Goal: Find contact information: Find contact information

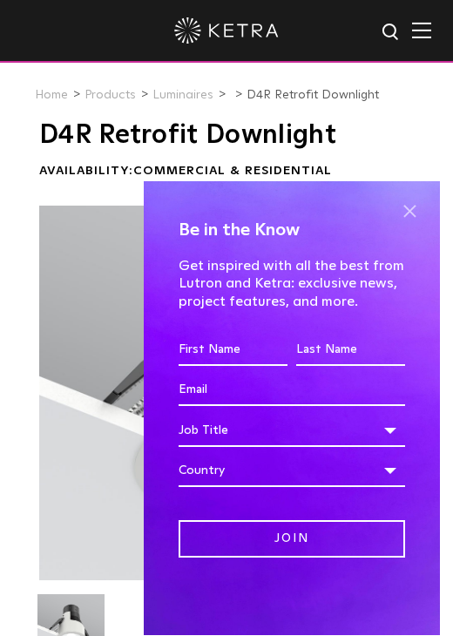
click at [401, 206] on span at bounding box center [409, 212] width 26 height 26
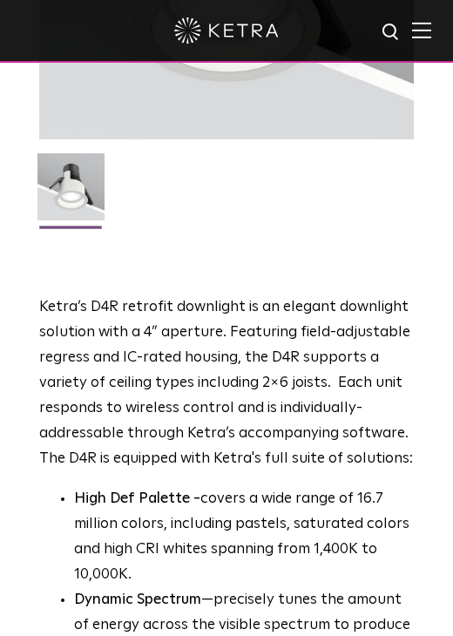
scroll to position [523, 0]
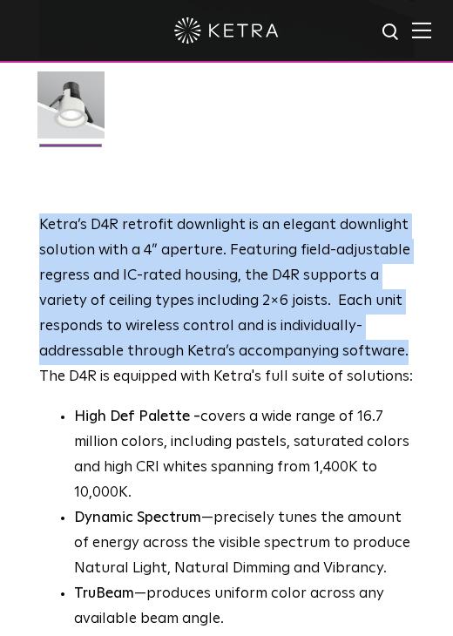
drag, startPoint x: 402, startPoint y: 351, endPoint x: 14, endPoint y: 231, distance: 406.7
click at [14, 231] on div "D4R Retrofit Downlight Availability: Commercial & Residential Ketra’s D4R retro…" at bounding box center [226, 318] width 453 height 1441
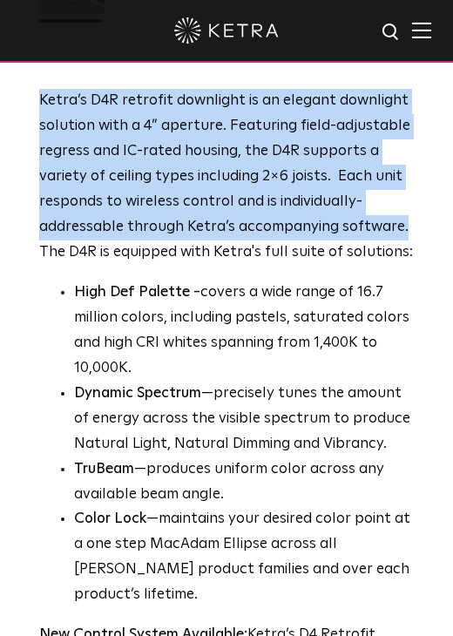
scroll to position [610, 0]
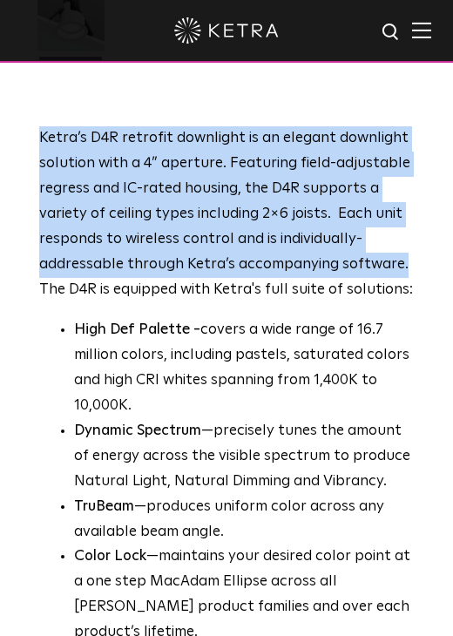
copy p "Ketra’s D4R retrofit downlight is an elegant downlight solution with a 4” apert…"
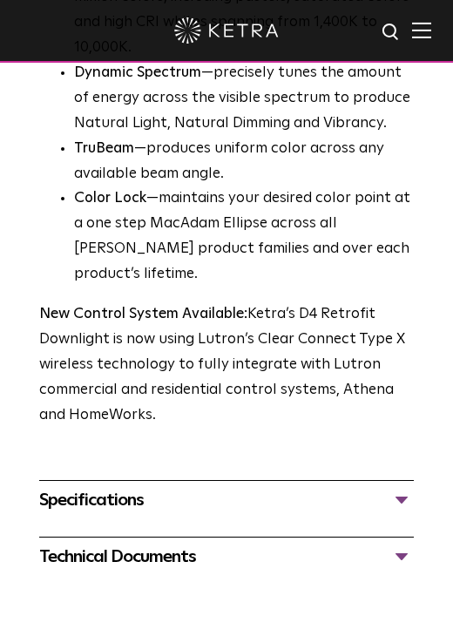
scroll to position [958, 0]
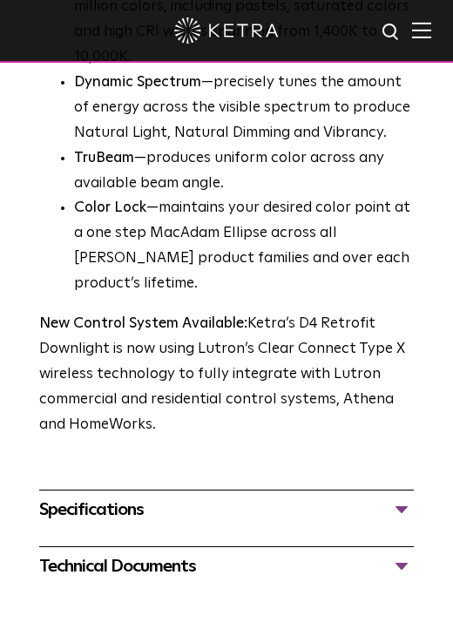
click at [233, 499] on div "Specifications LUMEN OUTPUTS 800 Beam Angles 15, 25, 40, 60, 90 CONTROL Lutron …" at bounding box center [226, 518] width 375 height 57
click at [395, 499] on div "Specifications" at bounding box center [226, 509] width 375 height 21
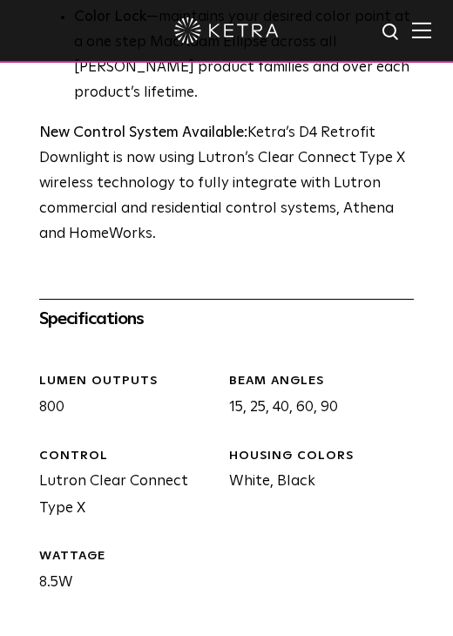
scroll to position [1307, 0]
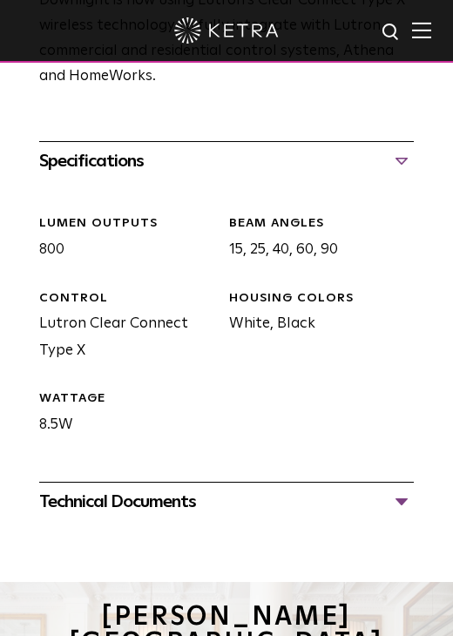
click at [362, 491] on div "Technical Documents" at bounding box center [226, 501] width 375 height 21
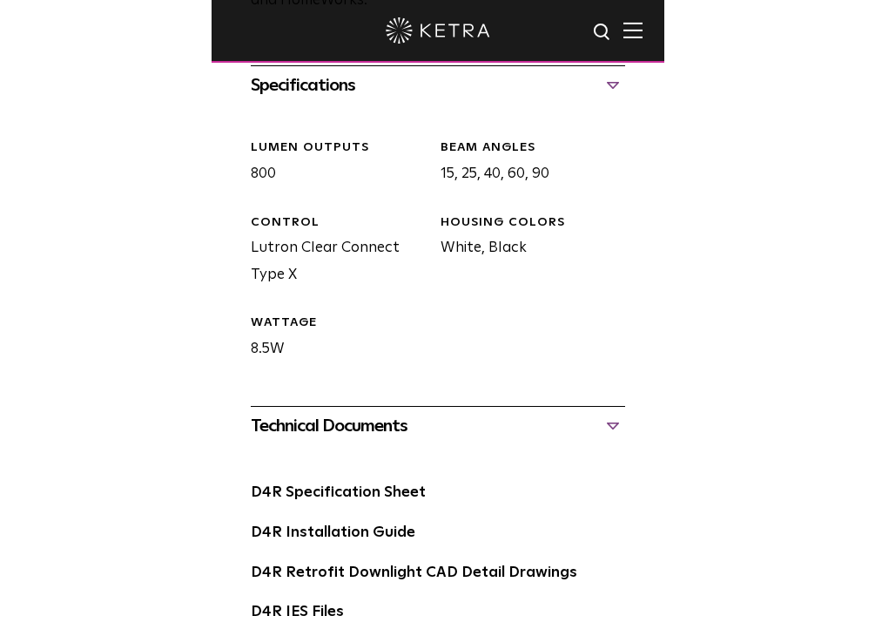
scroll to position [1481, 0]
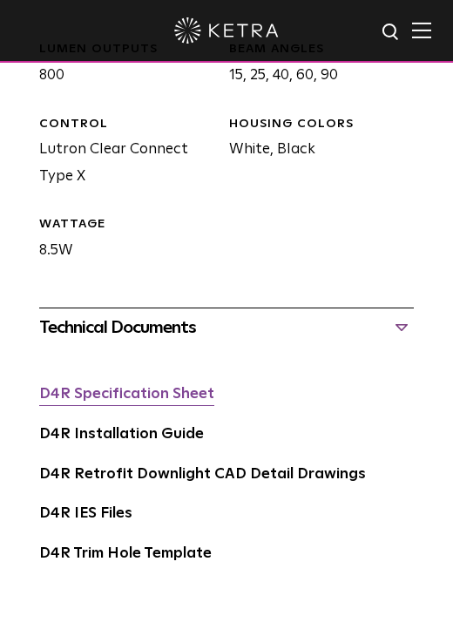
click at [101, 387] on link "D4R Specification Sheet" at bounding box center [126, 394] width 175 height 15
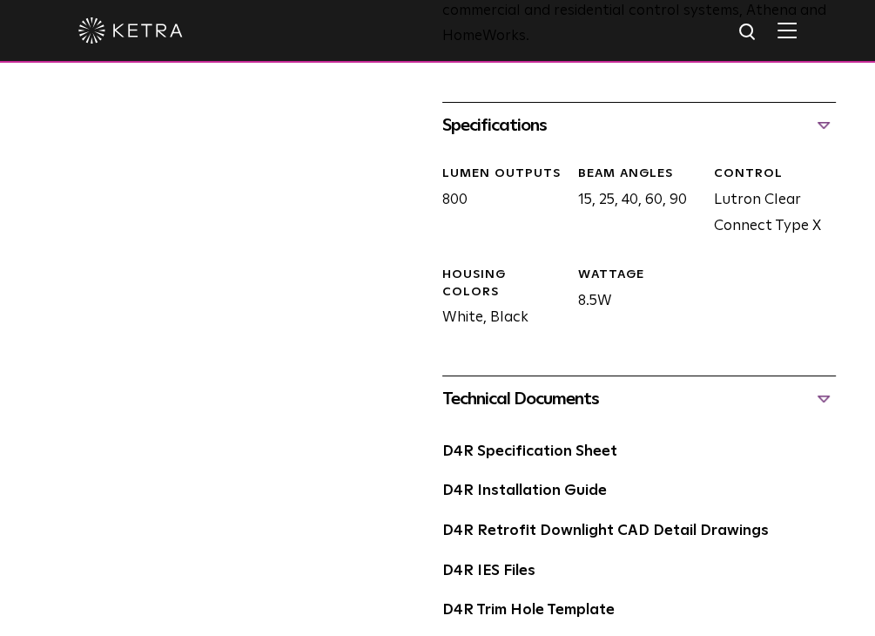
scroll to position [674, 0]
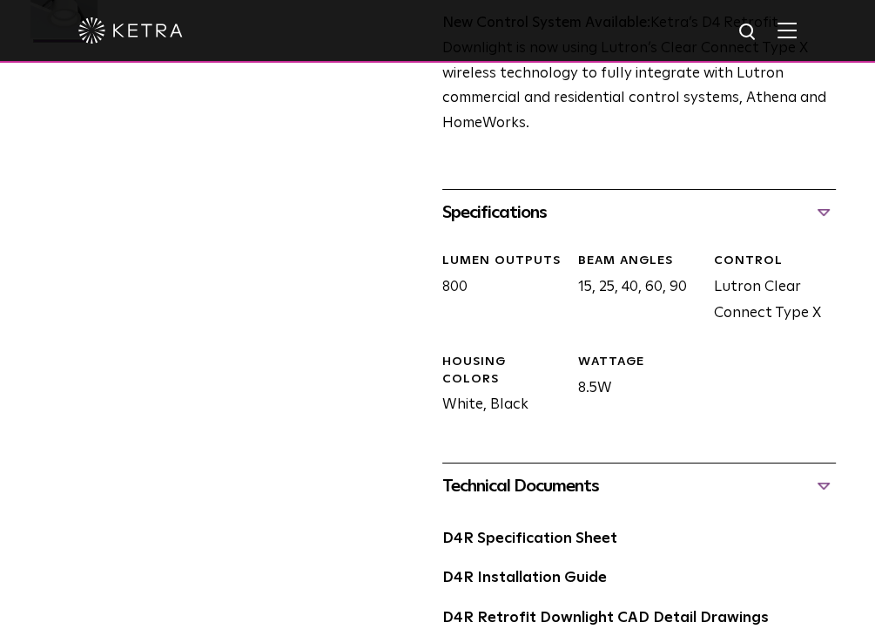
click at [452, 374] on div "HOUSING COLORS White, Black" at bounding box center [497, 386] width 136 height 65
drag, startPoint x: 528, startPoint y: 374, endPoint x: 439, endPoint y: 370, distance: 88.9
click at [439, 370] on div "D4R Retrofit Downlight Availability: Commercial & Residential Ketra’s D4R retro…" at bounding box center [438, 97] width 810 height 1289
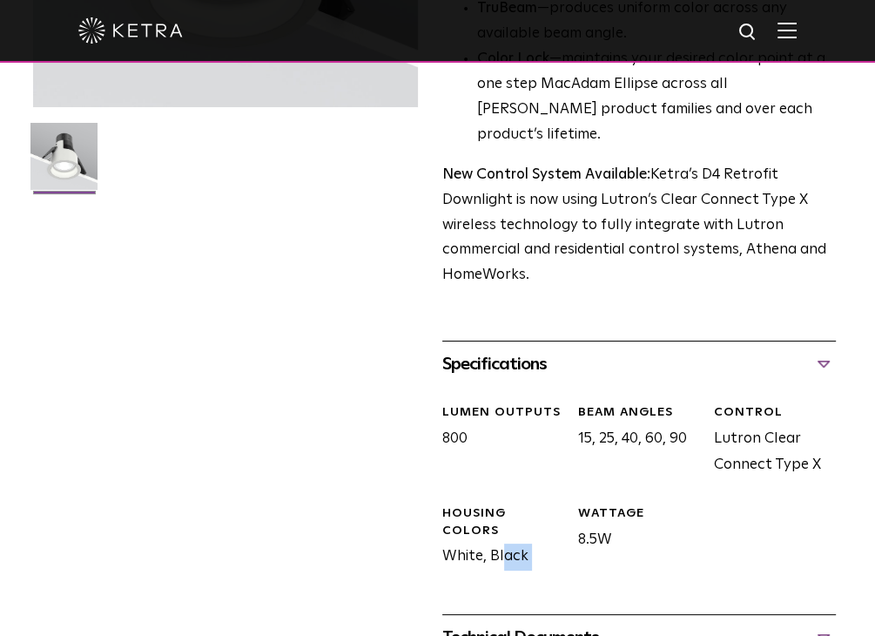
scroll to position [610, 0]
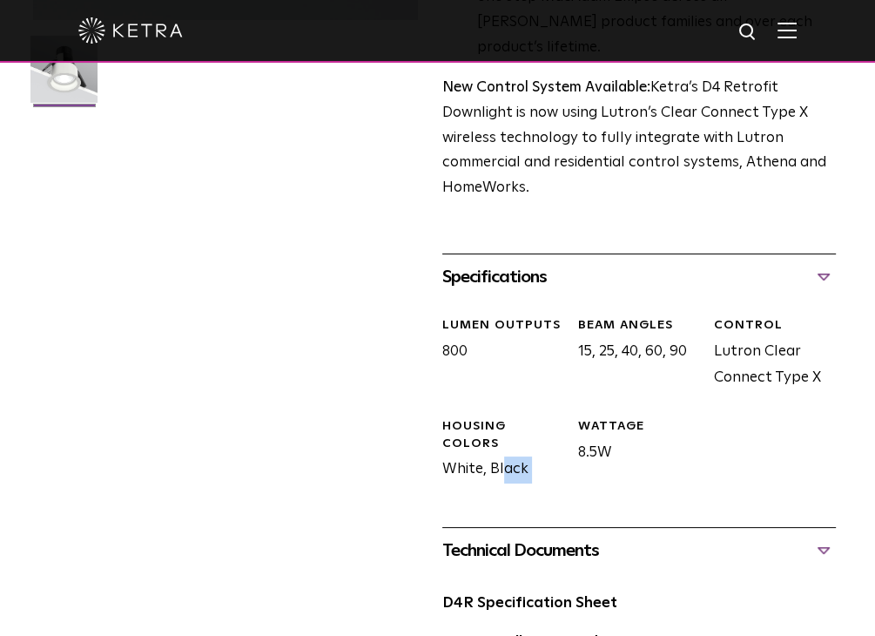
copy div "White, Black"
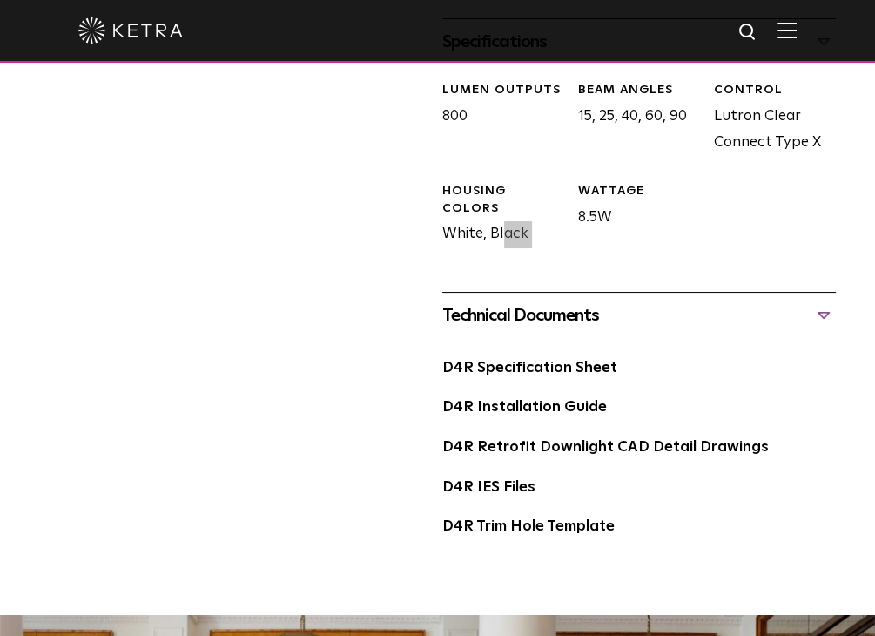
scroll to position [871, 0]
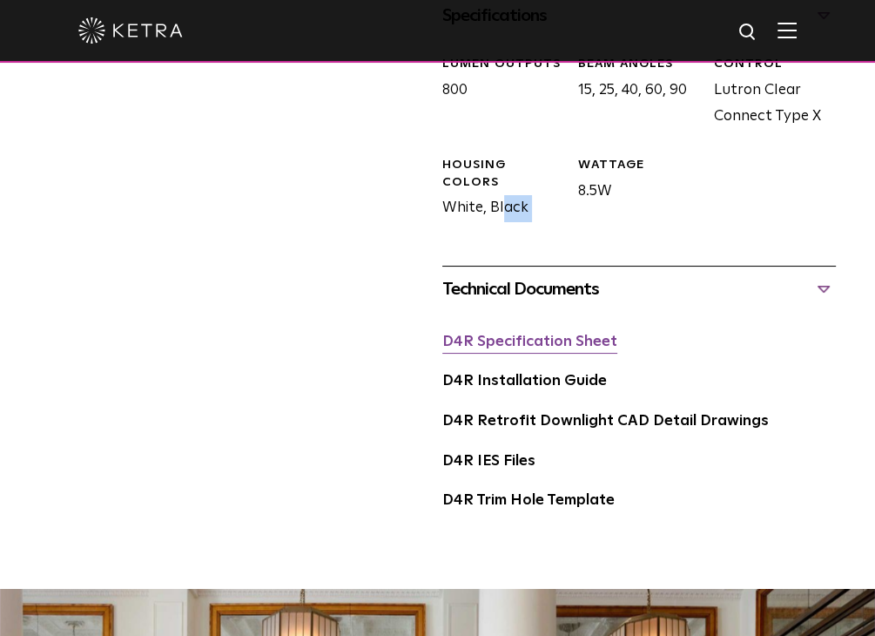
click at [452, 334] on link "D4R Specification Sheet" at bounding box center [529, 341] width 175 height 15
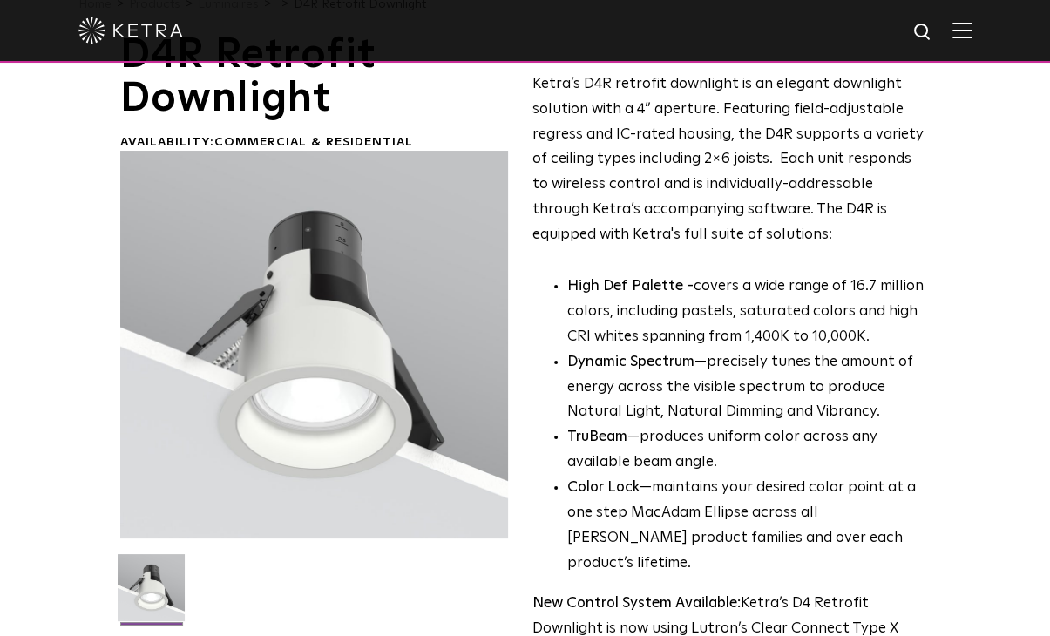
scroll to position [0, 0]
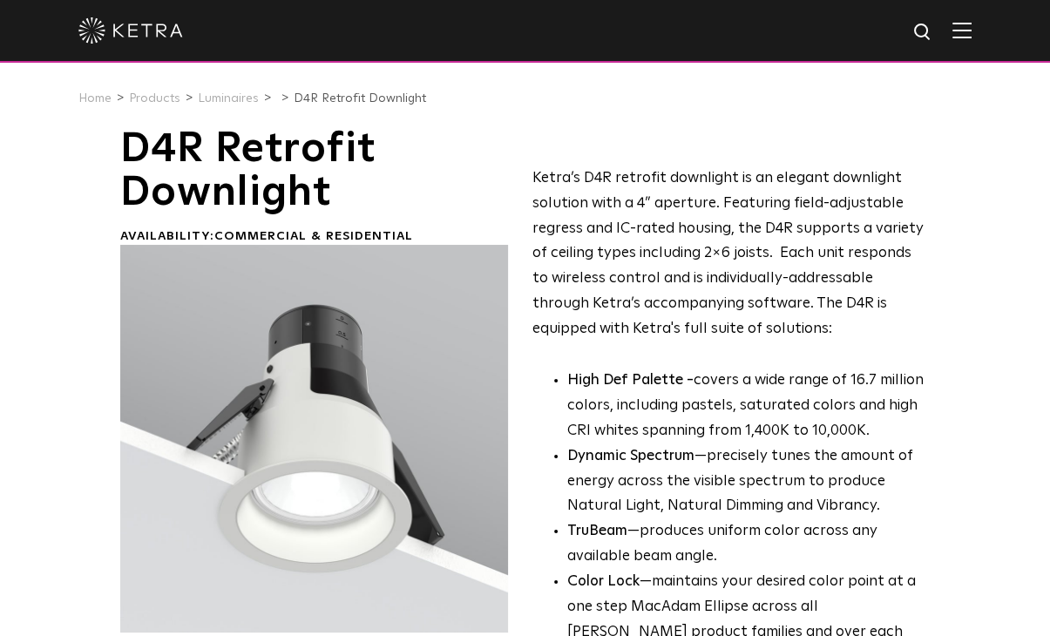
click at [369, 359] on div at bounding box center [314, 439] width 388 height 388
click at [318, 370] on div at bounding box center [314, 439] width 388 height 388
click at [264, 182] on h1 "D4R Retrofit Downlight" at bounding box center [314, 171] width 388 height 88
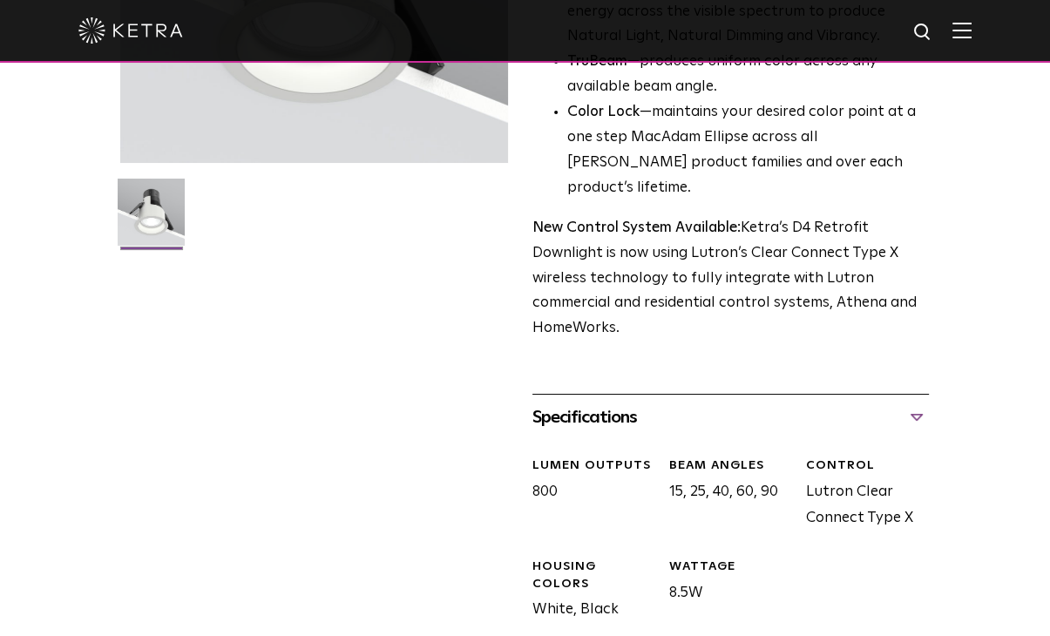
scroll to position [610, 0]
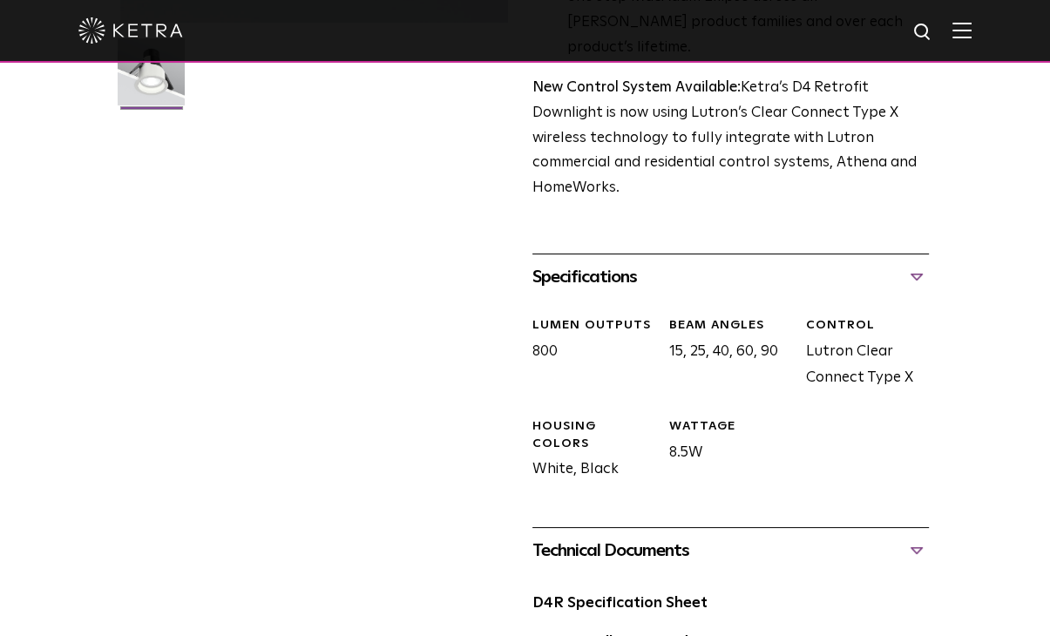
click at [452, 263] on div "Specifications" at bounding box center [730, 277] width 396 height 28
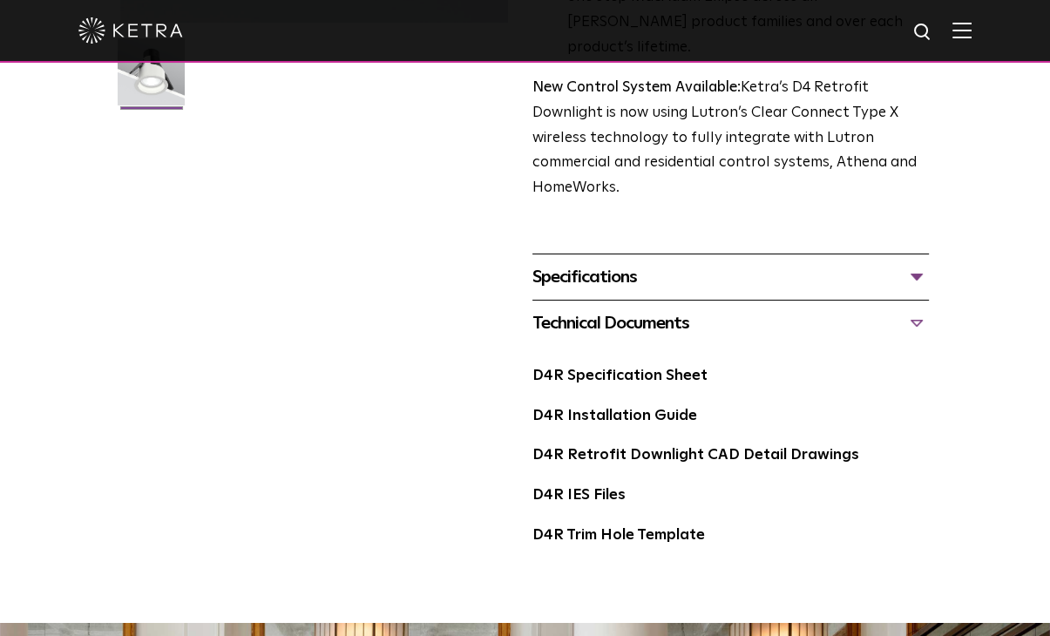
click at [452, 309] on div "Technical Documents" at bounding box center [730, 323] width 396 height 28
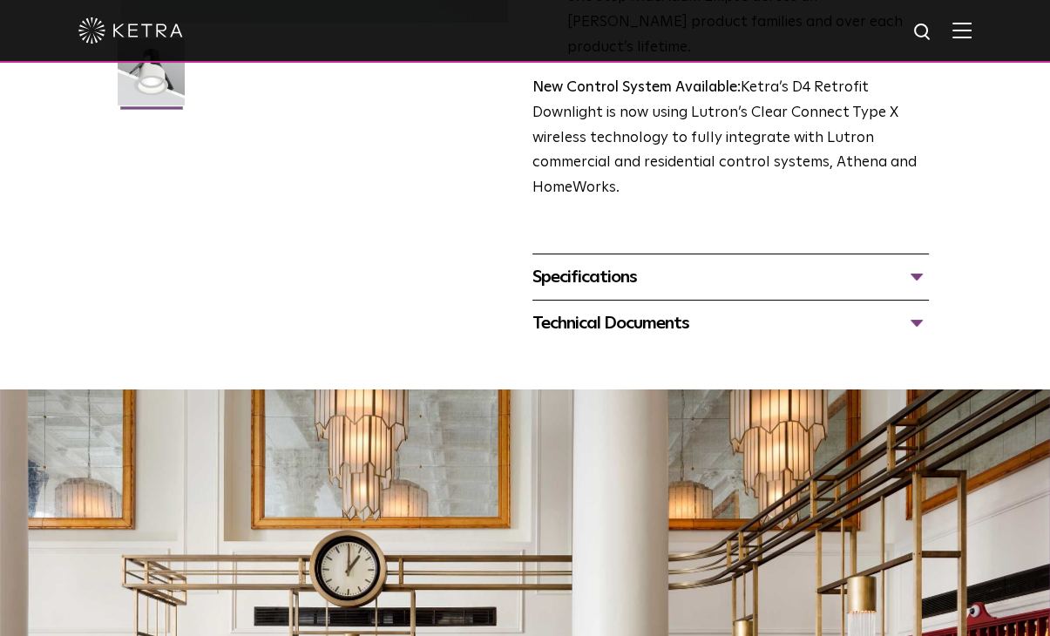
click at [452, 309] on div "Technical Documents" at bounding box center [730, 323] width 396 height 28
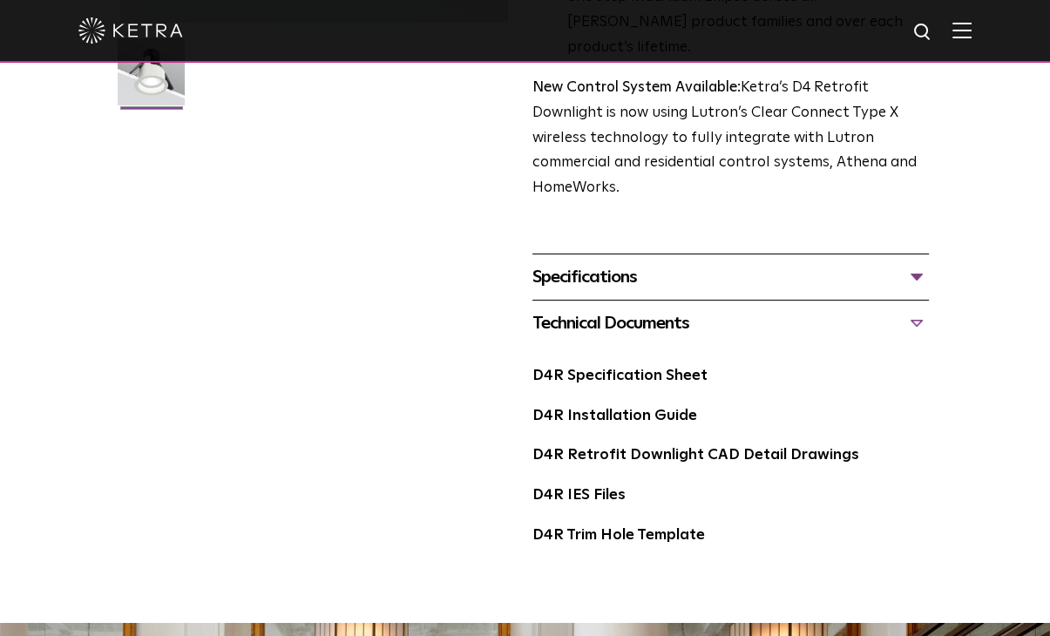
click at [452, 309] on div "Technical Documents" at bounding box center [730, 323] width 396 height 28
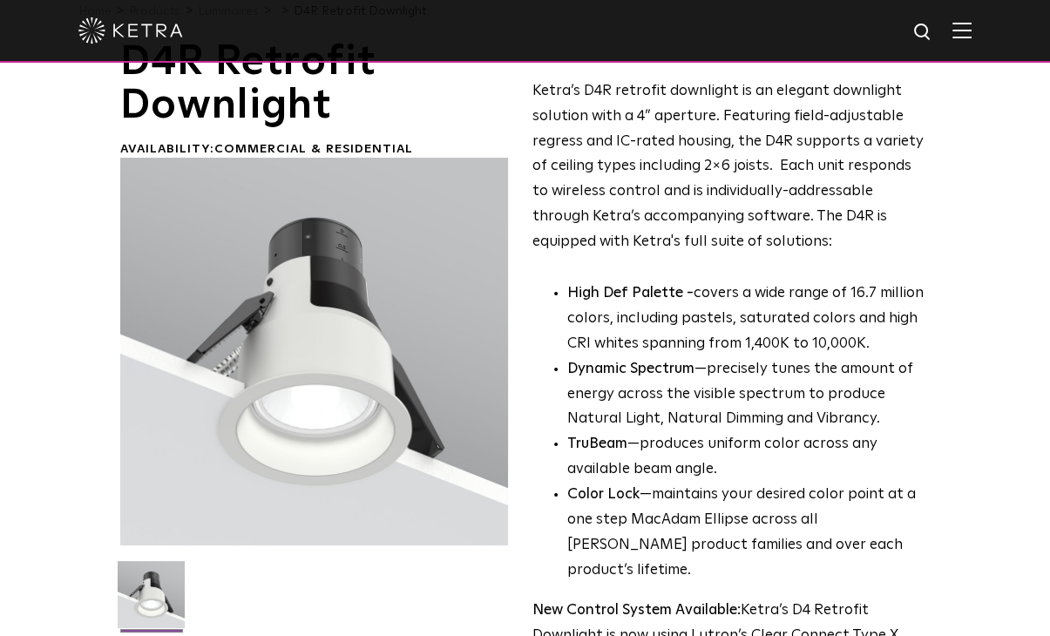
scroll to position [0, 0]
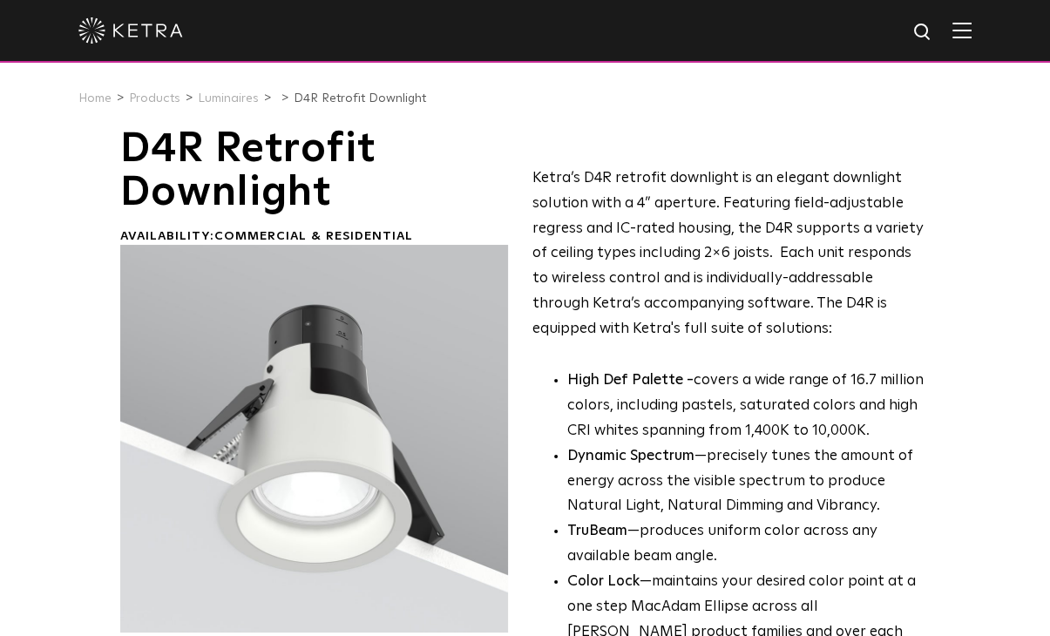
click at [452, 32] on img at bounding box center [961, 30] width 19 height 17
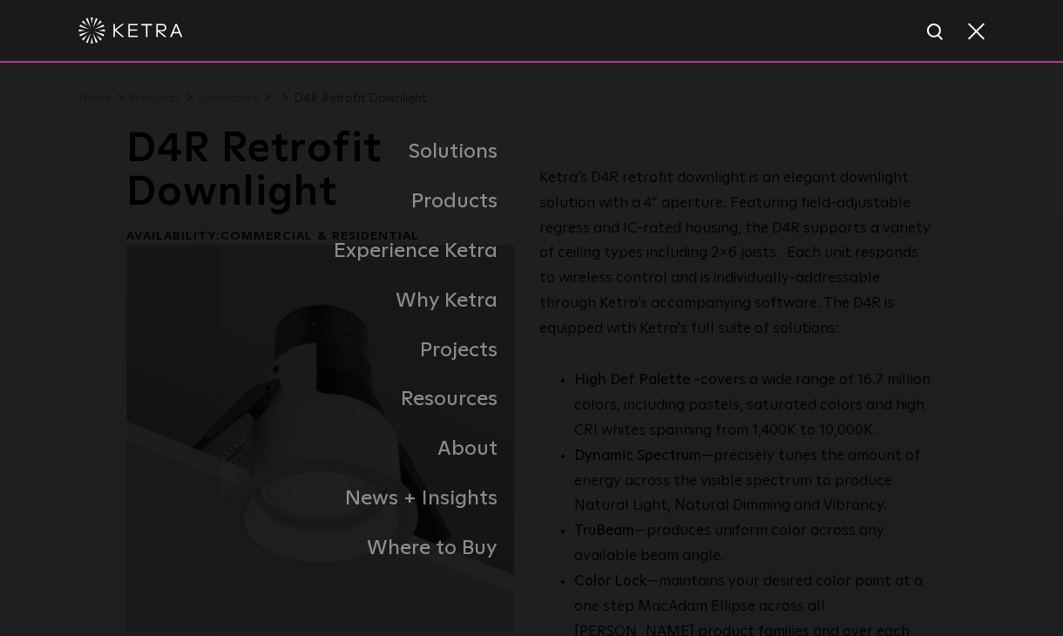
click at [452, 32] on span at bounding box center [974, 30] width 19 height 17
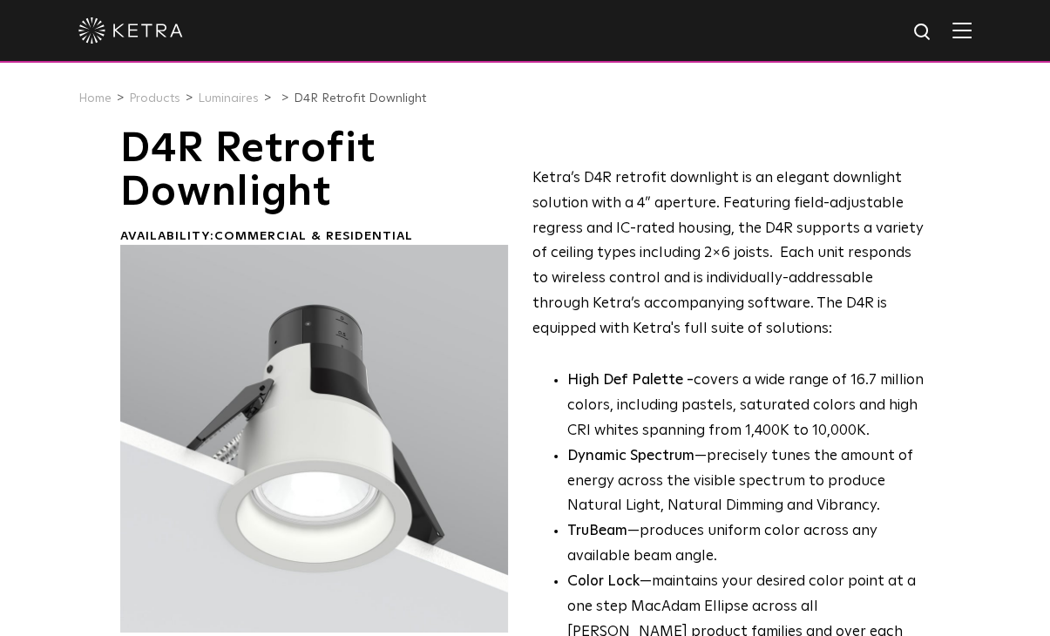
click at [452, 32] on img at bounding box center [961, 30] width 19 height 17
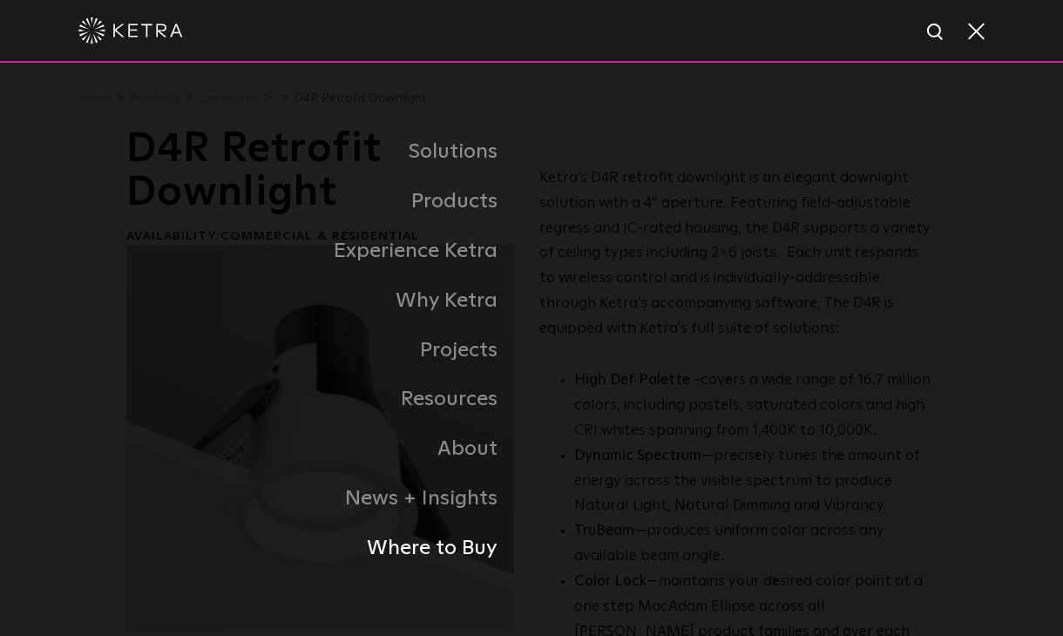
click at [452, 555] on link "Where to Buy" at bounding box center [328, 549] width 405 height 50
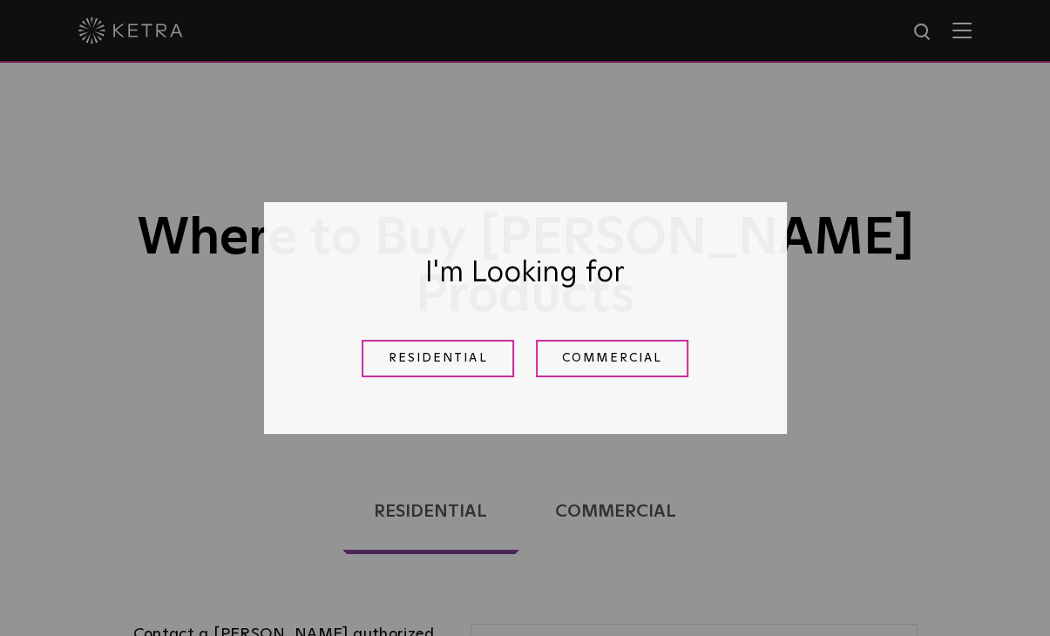
click at [610, 375] on link "Commercial" at bounding box center [612, 358] width 152 height 37
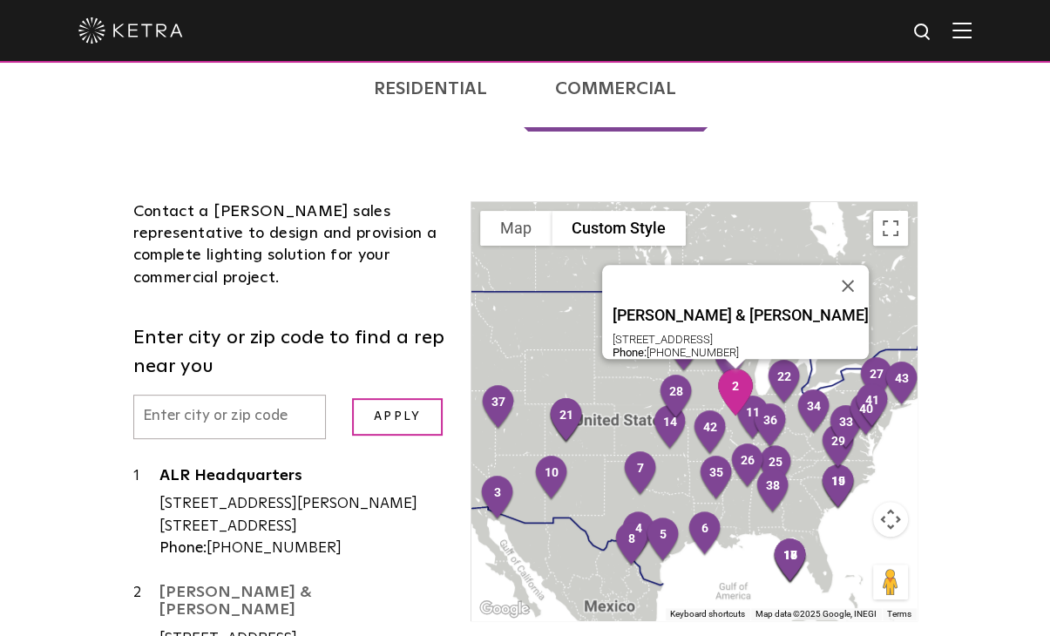
scroll to position [348, 0]
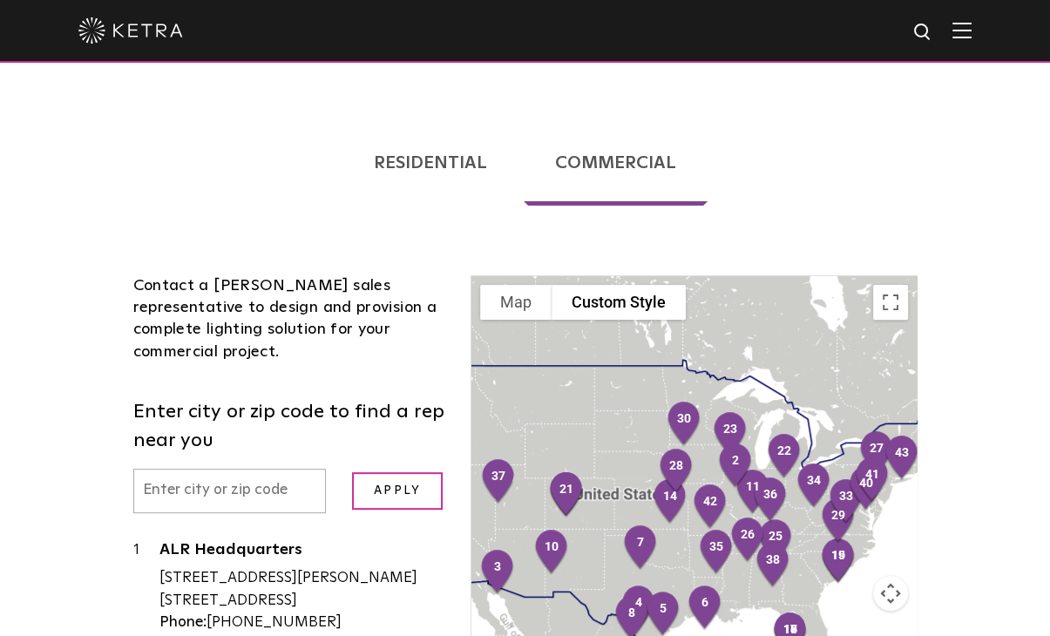
click at [458, 161] on ul "Residential Commercial" at bounding box center [525, 156] width 810 height 133
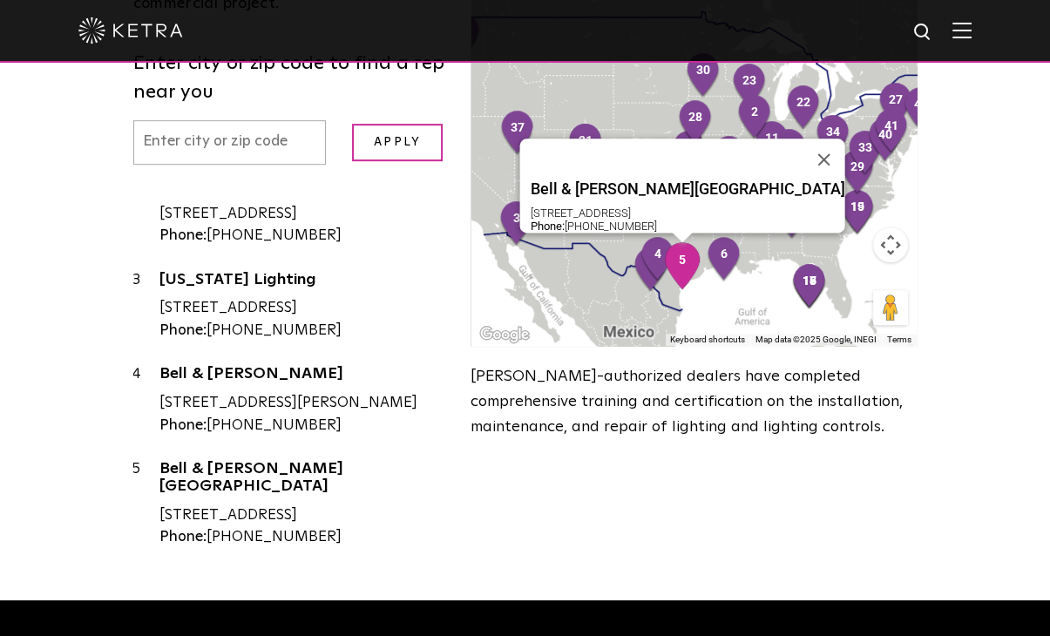
scroll to position [122, 0]
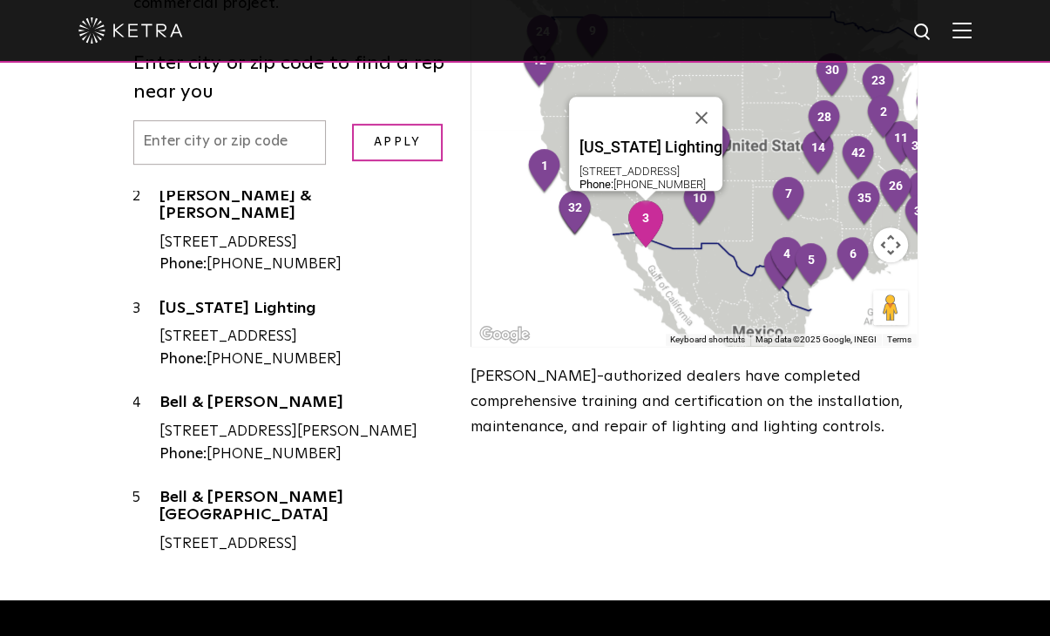
click at [352, 326] on div "[STREET_ADDRESS]" at bounding box center [302, 337] width 286 height 23
click at [307, 326] on div "[STREET_ADDRESS]" at bounding box center [302, 337] width 286 height 23
drag, startPoint x: 320, startPoint y: 314, endPoint x: 154, endPoint y: 236, distance: 182.8
click at [154, 298] on div "3 [US_STATE] Lighting [STREET_ADDRESS] Phone: [PHONE_NUMBER]" at bounding box center [289, 334] width 312 height 73
drag, startPoint x: 181, startPoint y: 246, endPoint x: 276, endPoint y: 307, distance: 113.3
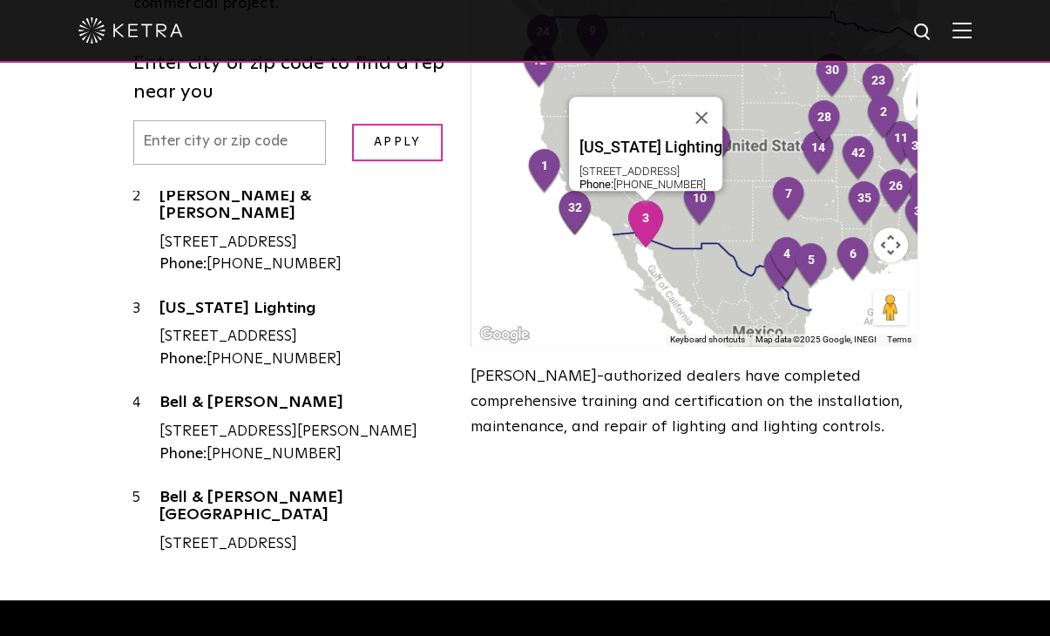
click at [243, 298] on div "3 [US_STATE] Lighting [STREET_ADDRESS] Phone: [PHONE_NUMBER]" at bounding box center [289, 334] width 312 height 73
drag, startPoint x: 302, startPoint y: 311, endPoint x: 170, endPoint y: 267, distance: 139.4
click at [171, 298] on div "[US_STATE] Lighting [STREET_ADDRESS] Phone: [PHONE_NUMBER]" at bounding box center [302, 334] width 286 height 73
drag, startPoint x: 159, startPoint y: 264, endPoint x: 300, endPoint y: 307, distance: 146.8
click at [300, 307] on div "[US_STATE] Lighting [STREET_ADDRESS] Phone: [PHONE_NUMBER]" at bounding box center [302, 334] width 286 height 73
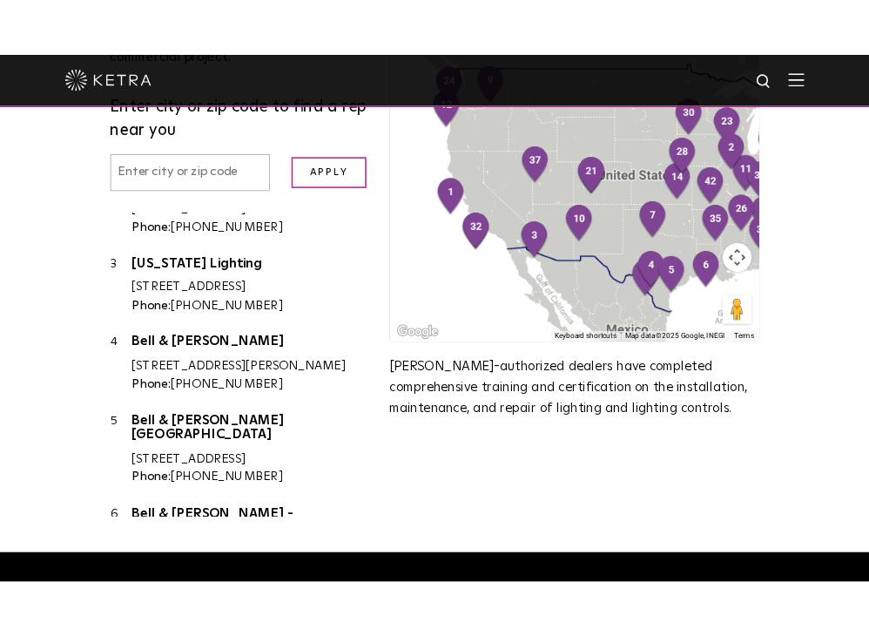
scroll to position [167, 0]
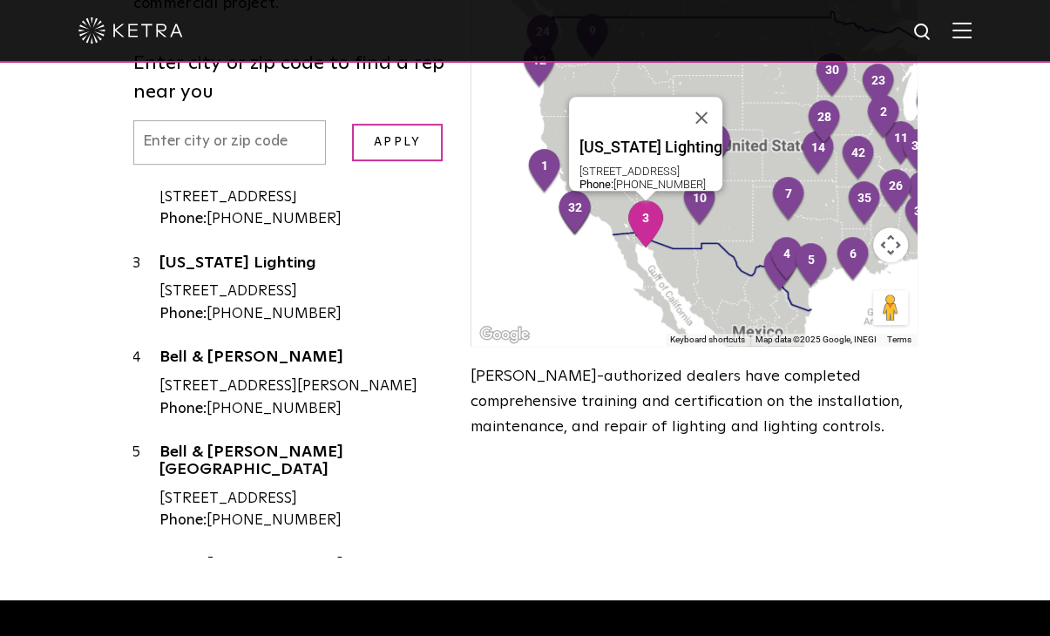
drag, startPoint x: 401, startPoint y: 177, endPoint x: 390, endPoint y: 175, distance: 10.6
click at [401, 253] on div "[US_STATE] Lighting [STREET_ADDRESS] Phone: [PHONE_NUMBER]" at bounding box center [302, 289] width 286 height 73
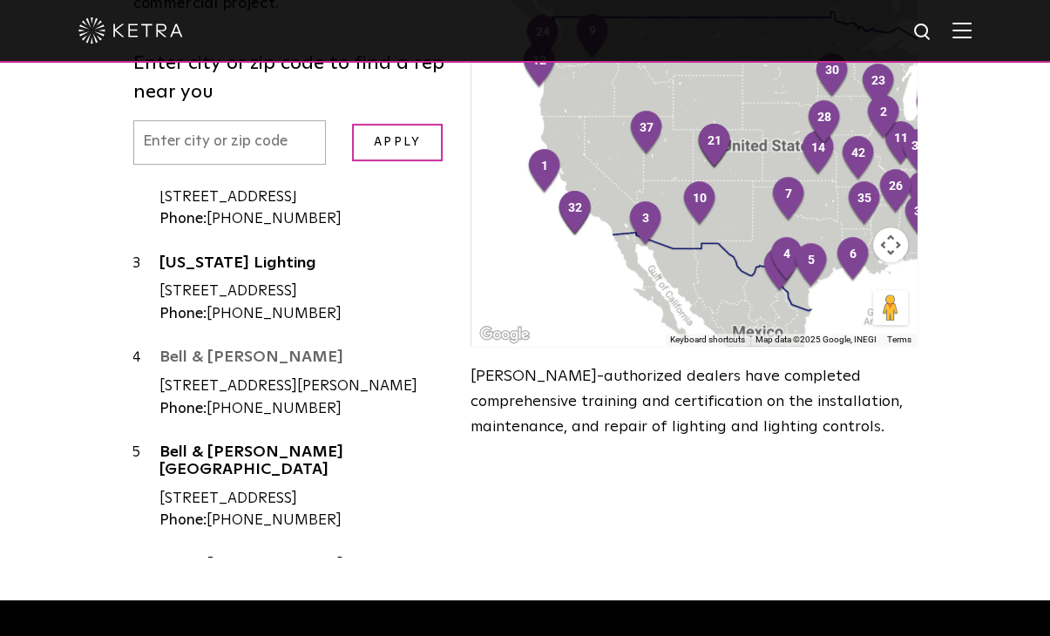
drag, startPoint x: 418, startPoint y: 315, endPoint x: 380, endPoint y: 298, distance: 42.1
click at [418, 349] on link "Bell & [PERSON_NAME]" at bounding box center [302, 360] width 286 height 22
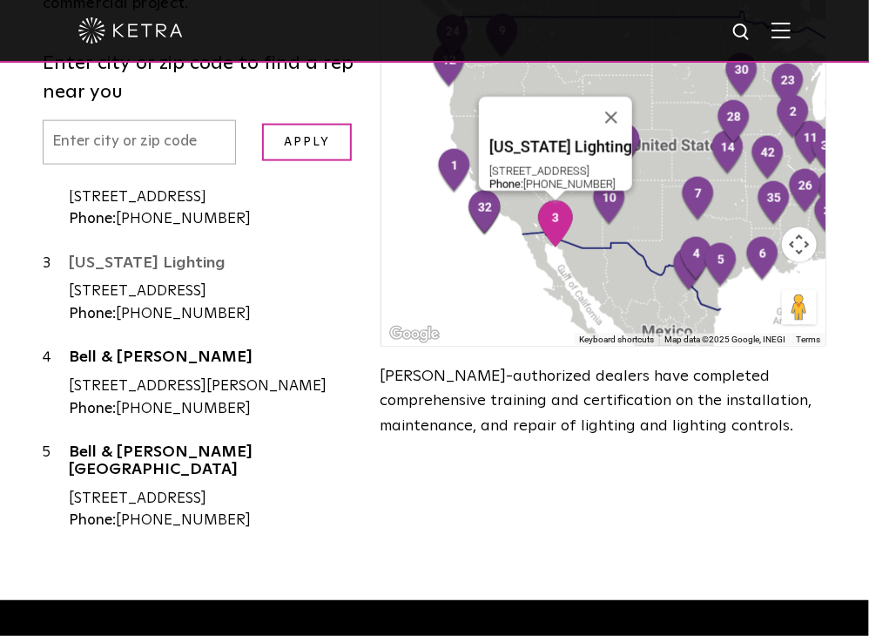
click at [143, 255] on link "[US_STATE] Lighting" at bounding box center [212, 266] width 286 height 22
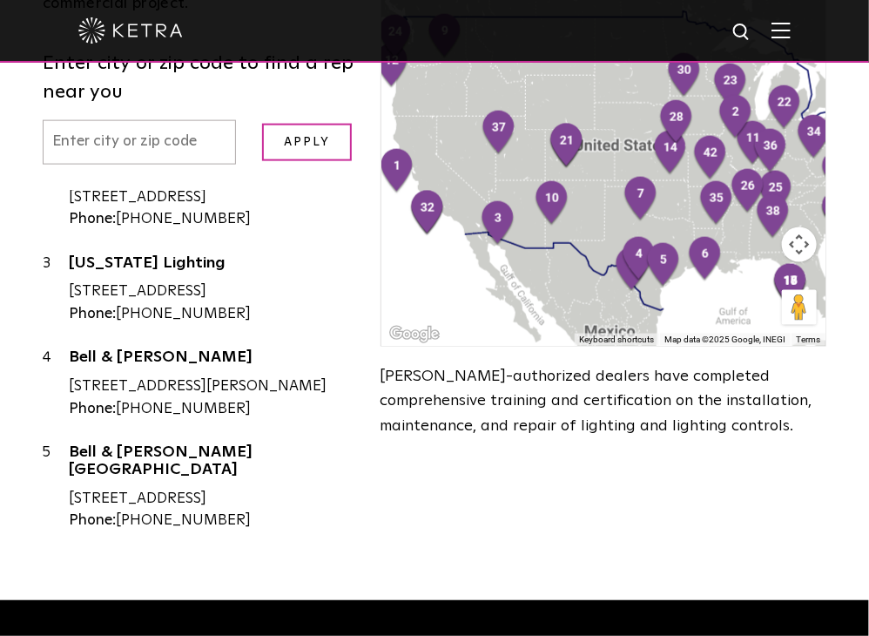
click at [571, 453] on div "Contact a [PERSON_NAME] sales representative to design and provision a complete…" at bounding box center [435, 224] width 810 height 699
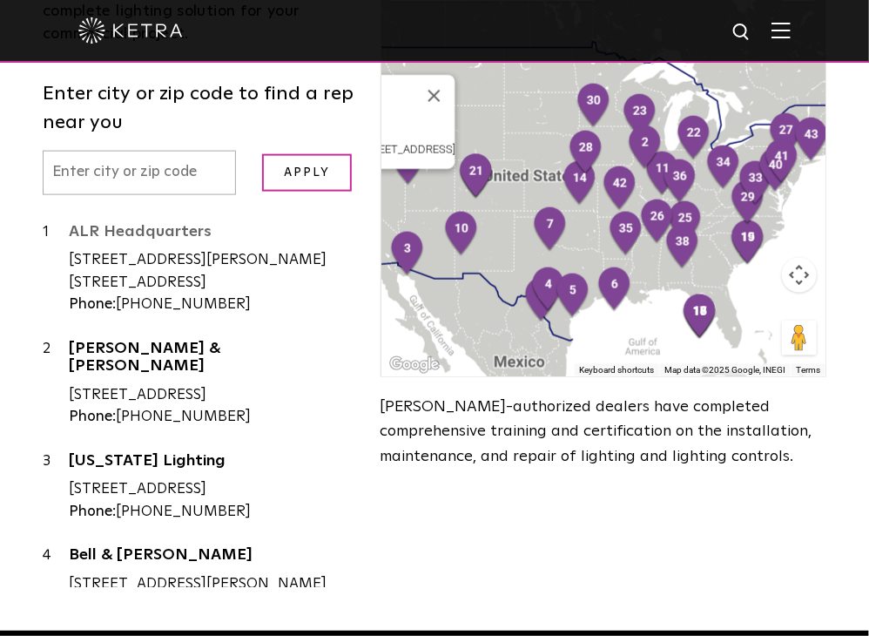
scroll to position [697, 0]
